Goal: Transaction & Acquisition: Purchase product/service

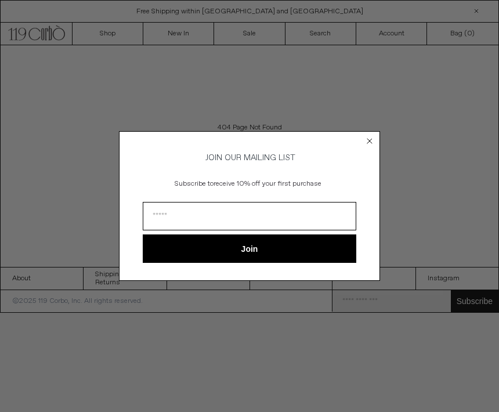
click at [216, 214] on input "Email" at bounding box center [249, 216] width 213 height 28
type input "**********"
click at [264, 247] on button "Join" at bounding box center [249, 248] width 213 height 28
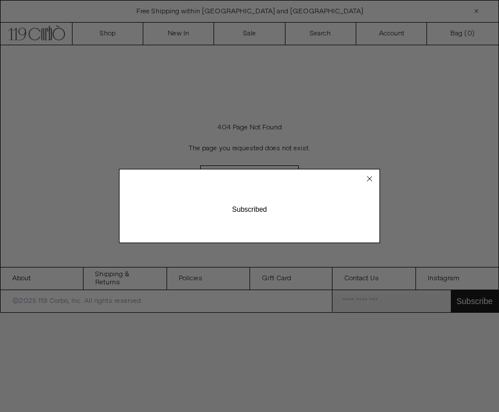
click at [367, 176] on icon "Close dialog" at bounding box center [369, 178] width 5 height 5
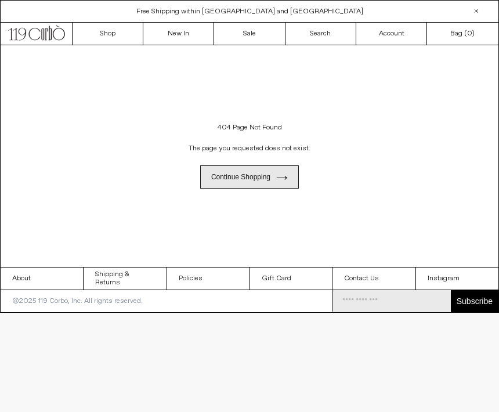
click at [291, 176] on link "Continue shopping" at bounding box center [249, 176] width 99 height 23
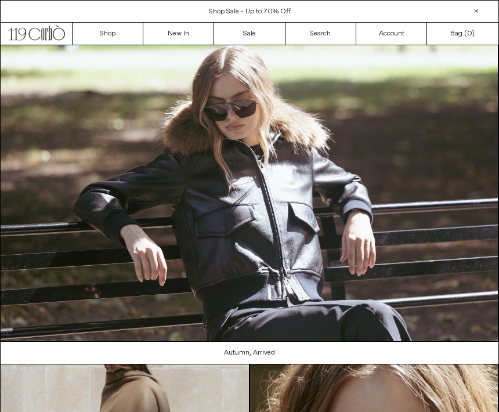
click at [452, 8] on div "Shop Sale - Up to 70% Off" at bounding box center [250, 11] width 498 height 10
click at [325, 35] on link "Search" at bounding box center [320, 34] width 71 height 22
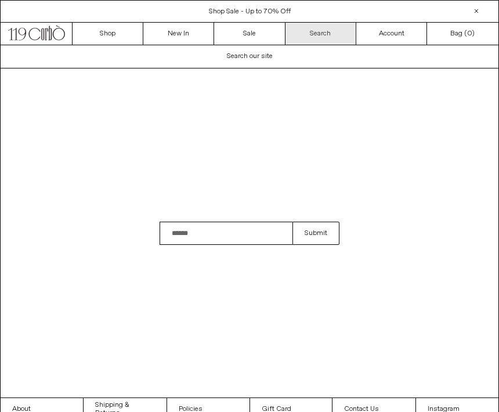
click at [319, 30] on link "Search" at bounding box center [320, 34] width 71 height 22
click at [321, 32] on link "Search" at bounding box center [320, 34] width 71 height 22
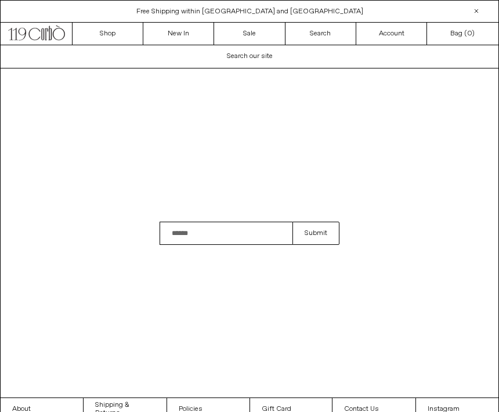
click at [231, 230] on div "Search field cannot be empty Submit" at bounding box center [249, 232] width 499 height 329
click at [223, 238] on input "Search" at bounding box center [225, 233] width 133 height 23
click at [231, 244] on input "Search" at bounding box center [225, 233] width 133 height 23
type input "********"
click at [316, 245] on button "Submit" at bounding box center [315, 233] width 47 height 23
